Goal: Find specific page/section: Find specific page/section

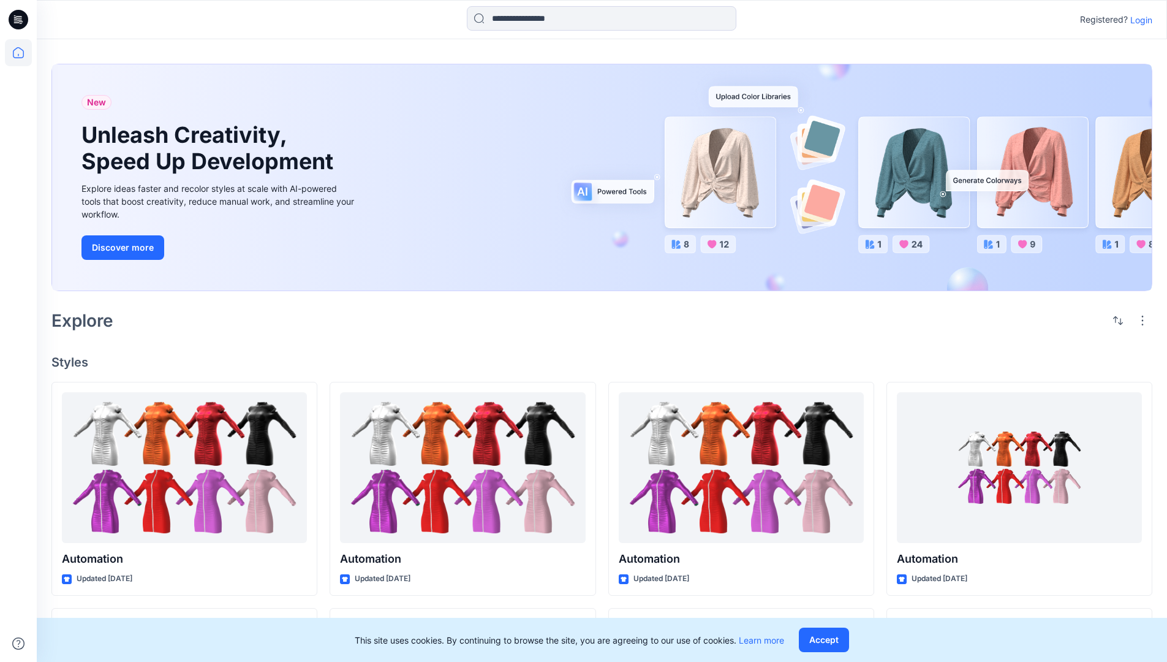
click at [1138, 20] on p "Login" at bounding box center [1141, 19] width 22 height 13
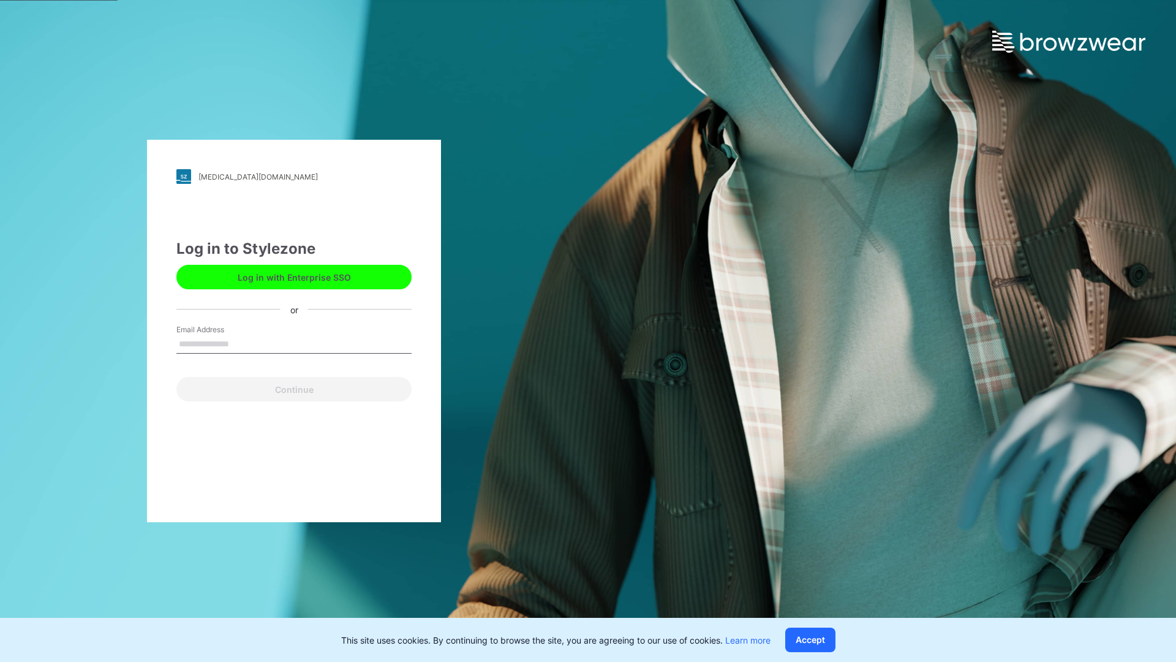
click at [242, 343] on input "Email Address" at bounding box center [293, 344] width 235 height 18
type input "**********"
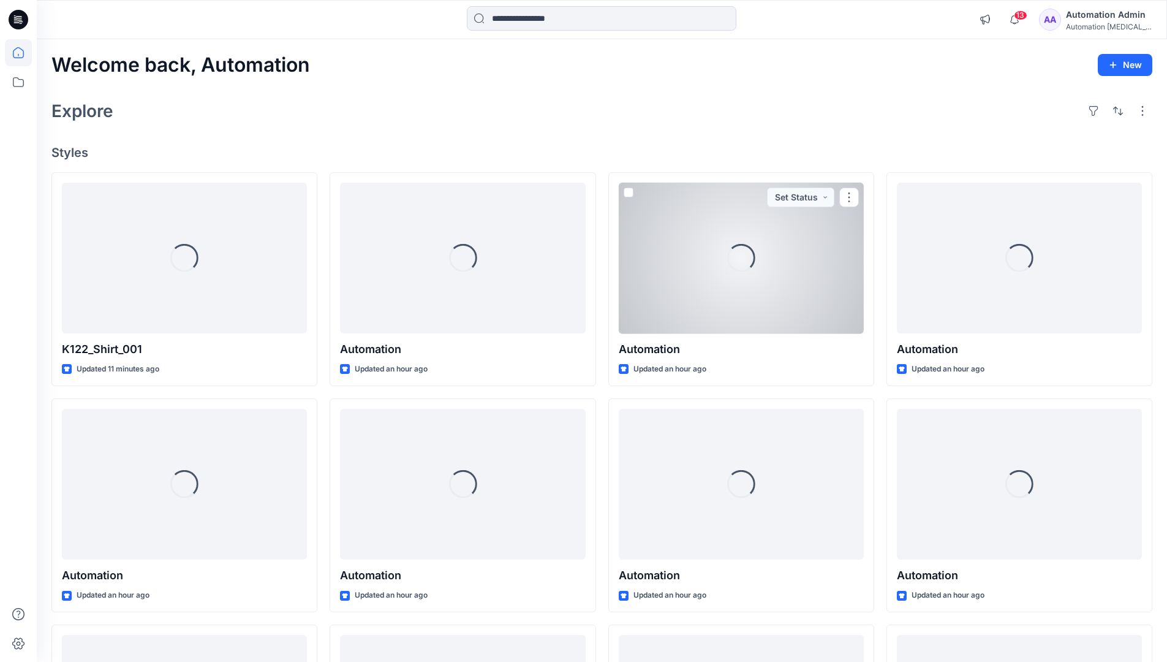
click at [23, 53] on icon at bounding box center [18, 52] width 11 height 11
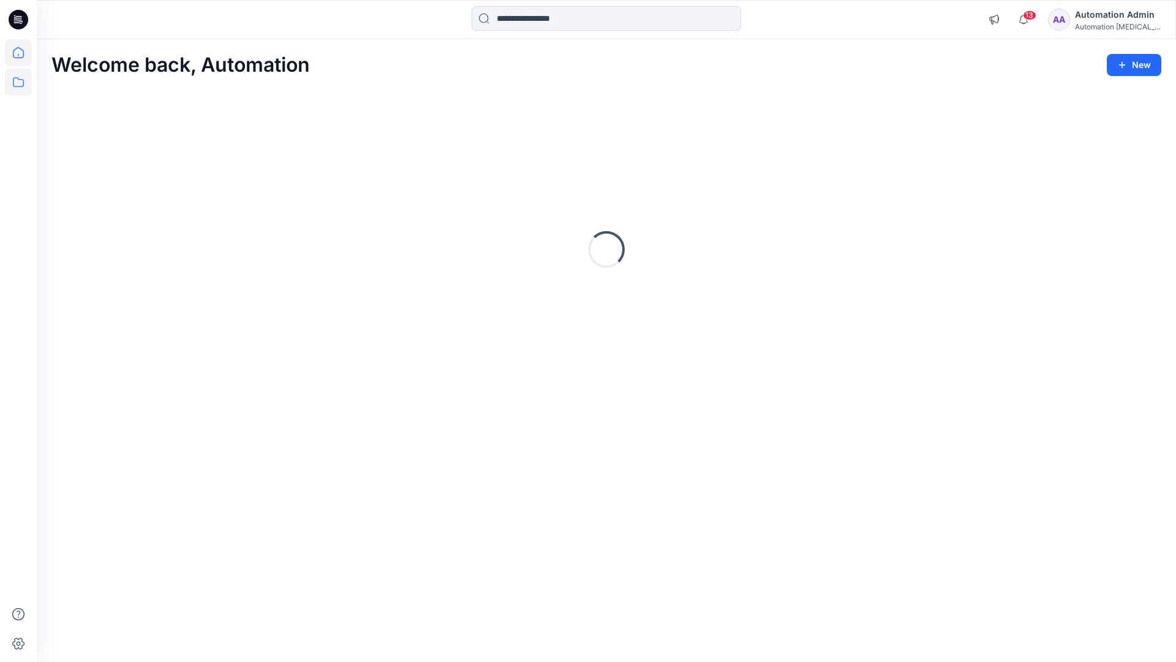
click at [18, 83] on icon at bounding box center [18, 82] width 27 height 27
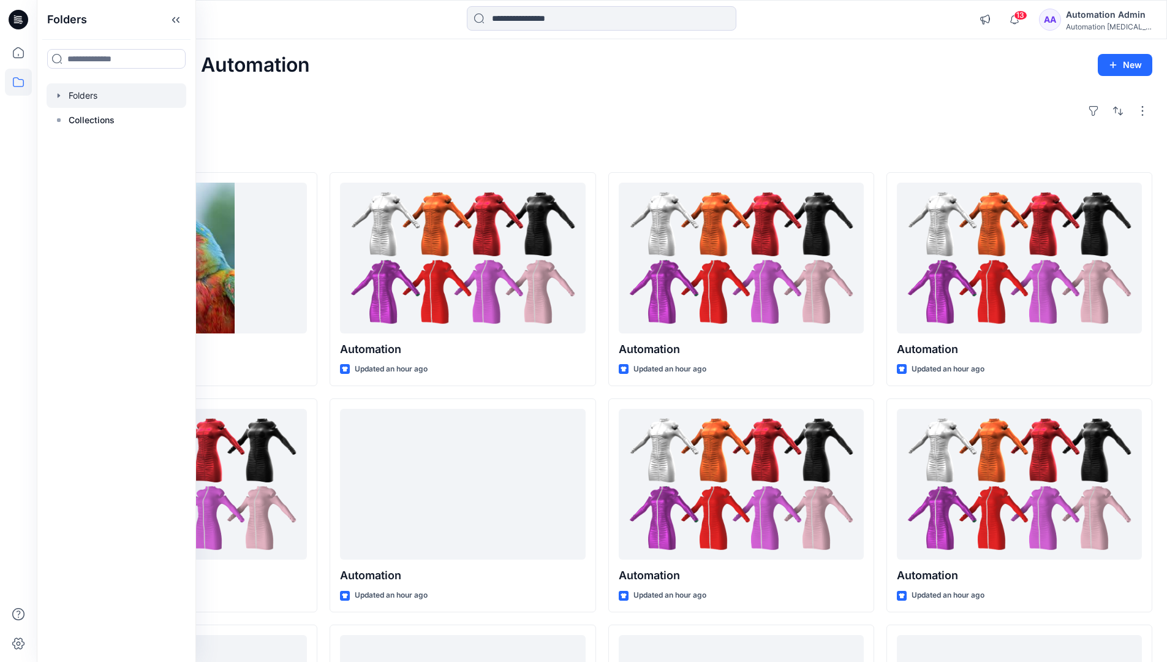
click at [83, 94] on div at bounding box center [117, 95] width 140 height 25
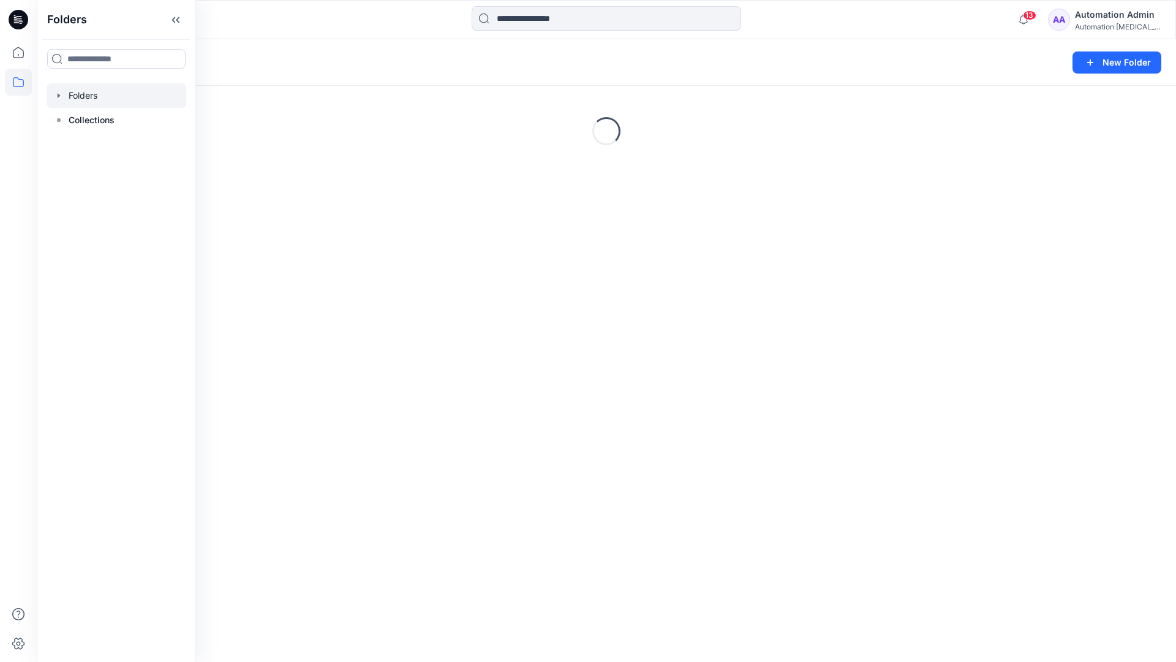
click at [605, 469] on div "Folders New Folder Loading..." at bounding box center [606, 350] width 1139 height 622
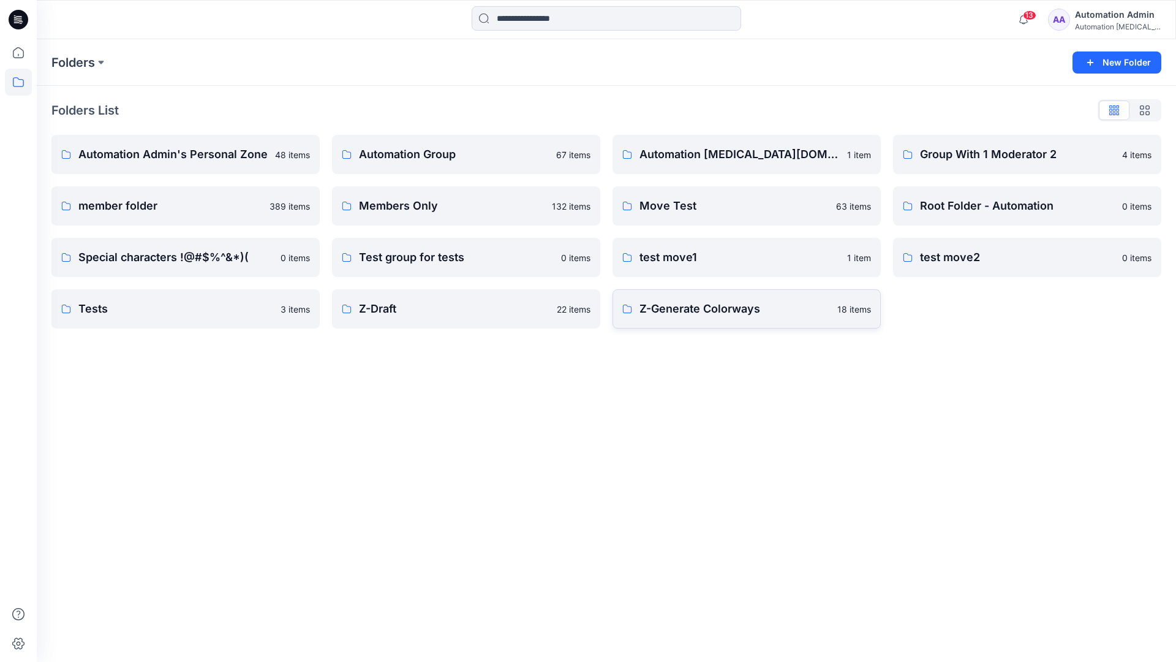
click at [698, 315] on p "Z-Generate Colorways" at bounding box center [735, 308] width 191 height 17
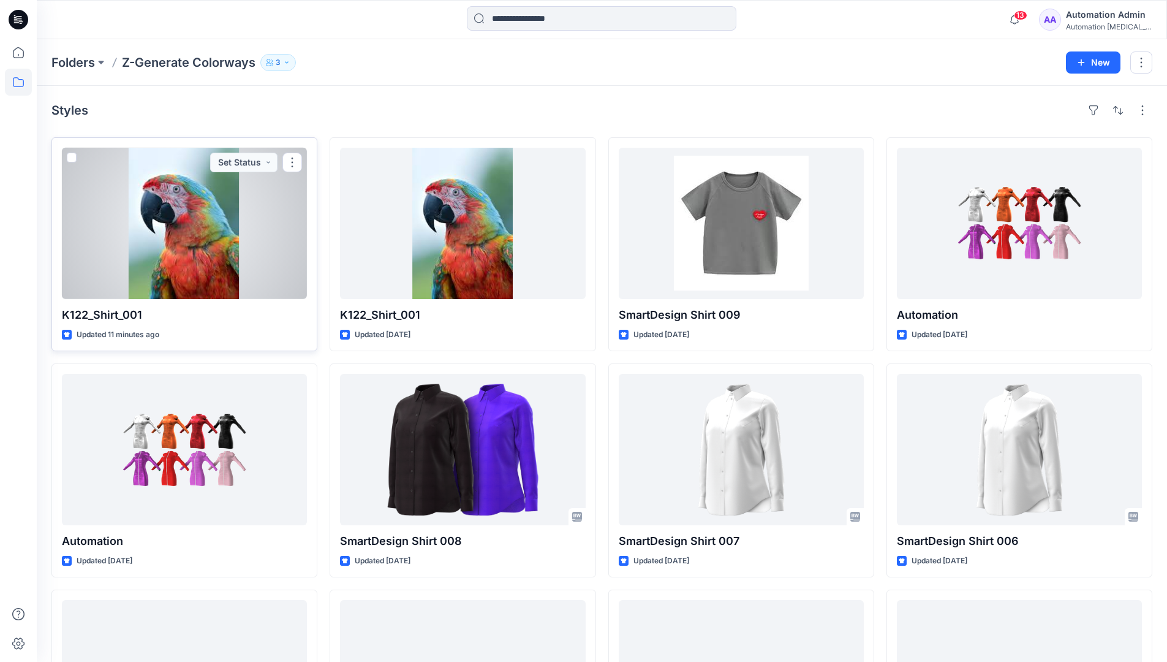
click at [72, 159] on span at bounding box center [72, 158] width 10 height 10
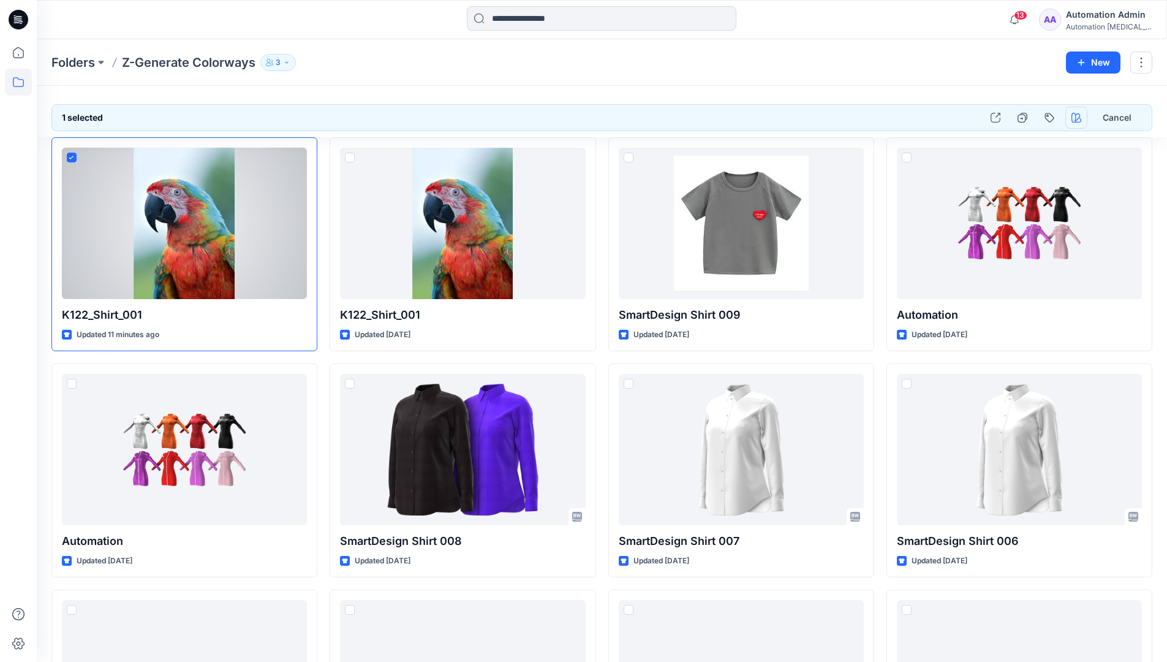
click at [1074, 119] on icon "button" at bounding box center [1076, 118] width 10 height 10
